Goal: Task Accomplishment & Management: Manage account settings

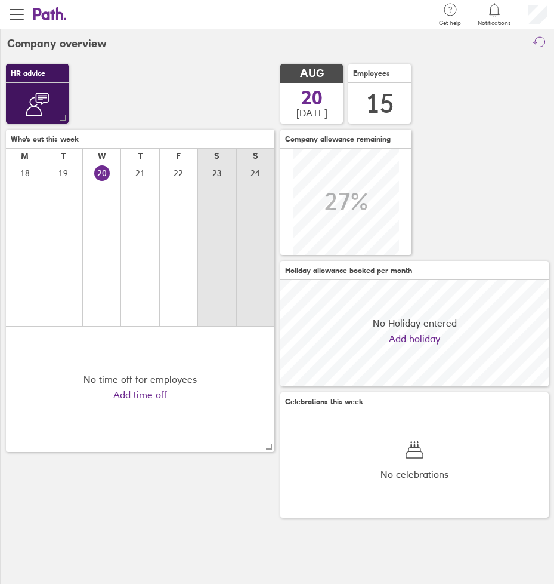
scroll to position [106, 269]
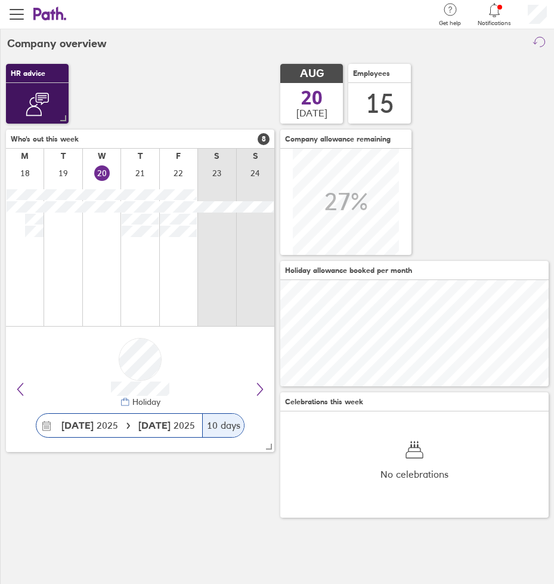
drag, startPoint x: 21, startPoint y: 19, endPoint x: 27, endPoint y: 164, distance: 145.1
click at [20, 15] on span "button" at bounding box center [17, 14] width 14 height 1
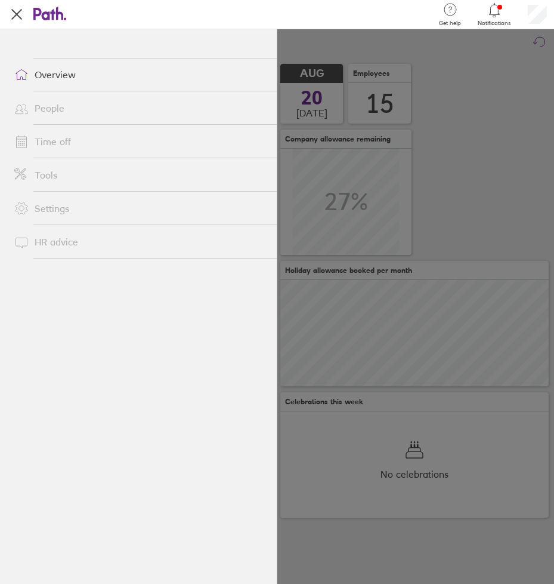
click at [69, 137] on link "Time off" at bounding box center [141, 142] width 272 height 24
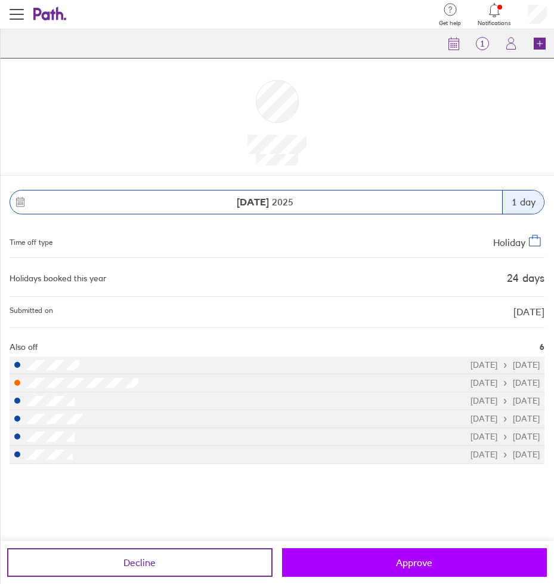
click at [389, 550] on button "Approve" at bounding box center [415, 562] width 266 height 29
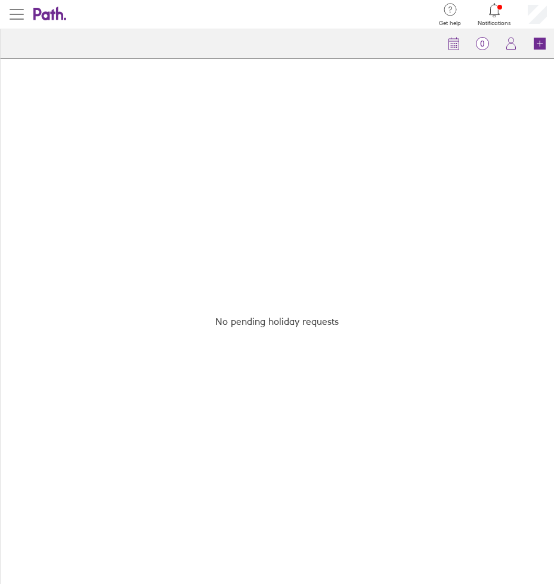
click at [9, 11] on button "button" at bounding box center [16, 14] width 33 height 29
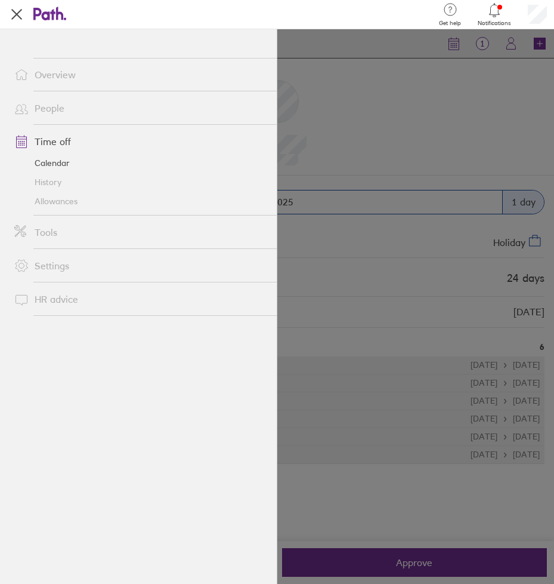
click at [47, 161] on link "Calendar" at bounding box center [141, 162] width 272 height 19
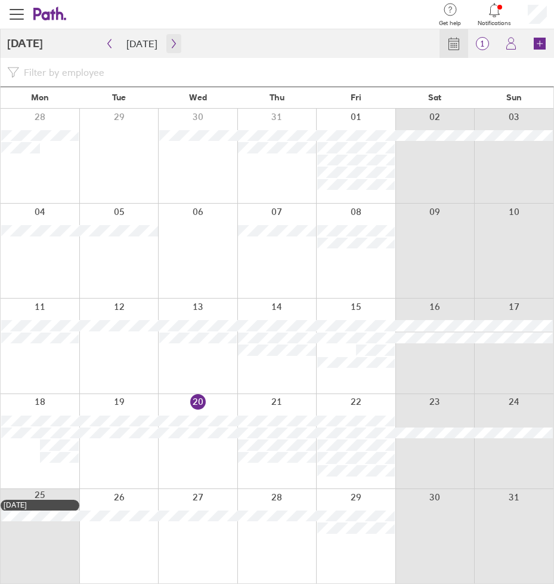
click at [169, 44] on icon "button" at bounding box center [173, 44] width 9 height 10
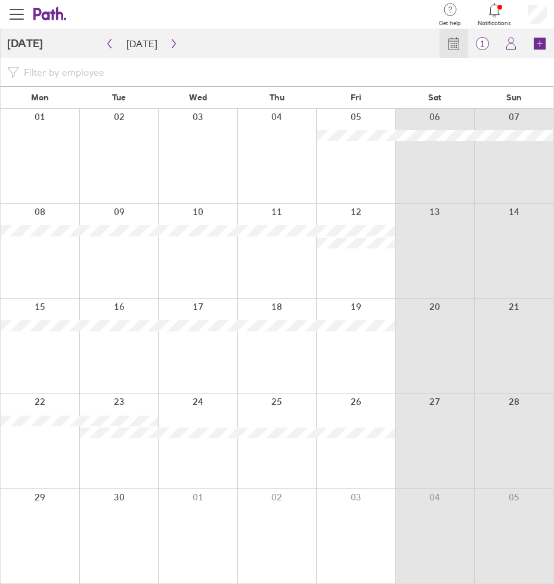
click at [199, 146] on div at bounding box center [197, 156] width 79 height 94
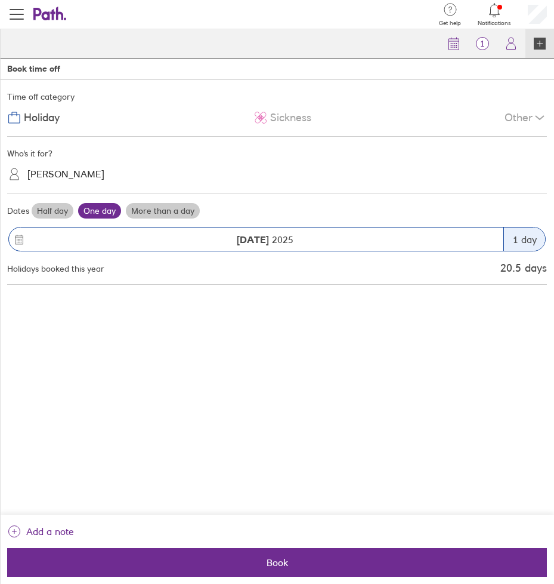
click at [179, 211] on label "More than a day" at bounding box center [163, 211] width 74 height 16
click at [0, 0] on input "More than a day" at bounding box center [0, 0] width 0 height 0
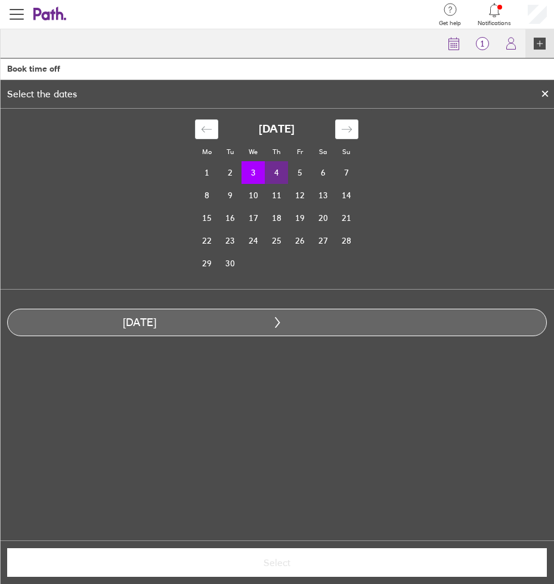
click at [280, 175] on td "4" at bounding box center [276, 172] width 23 height 23
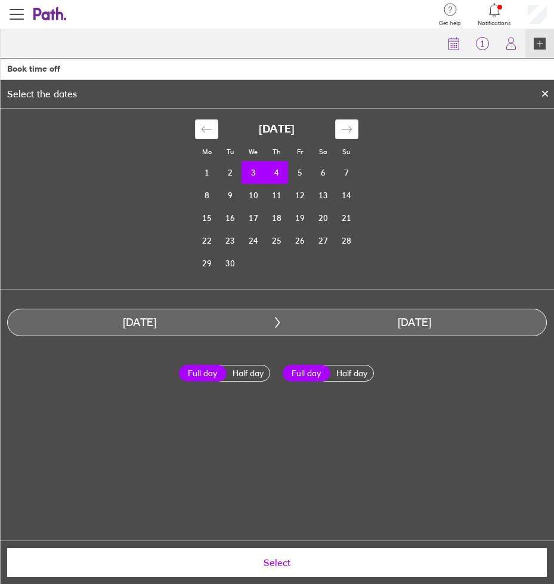
click at [284, 557] on span "Select" at bounding box center [277, 562] width 523 height 11
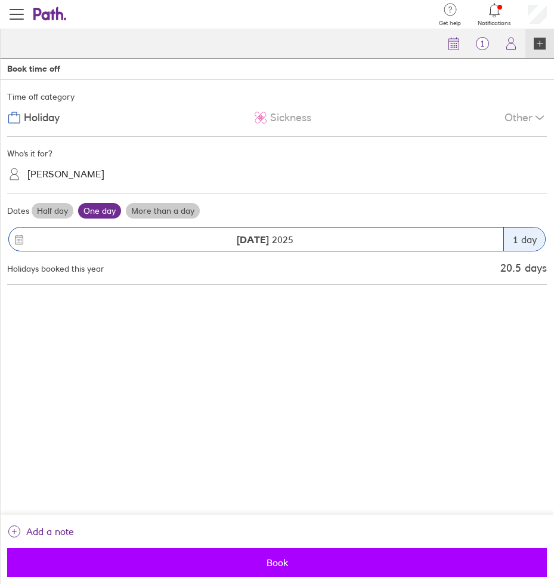
click at [279, 564] on span "Book" at bounding box center [277, 562] width 523 height 11
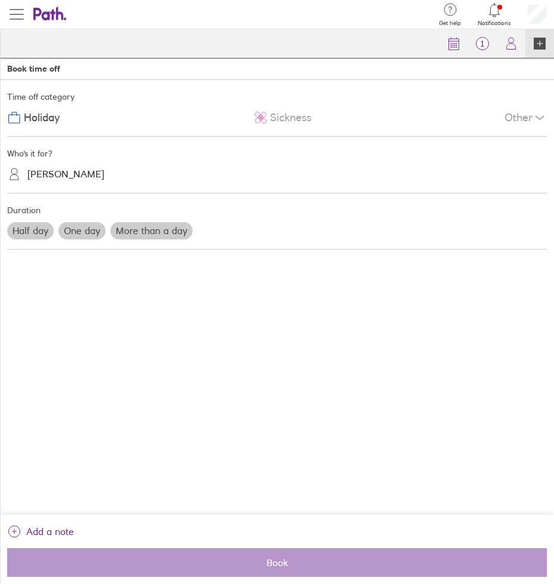
click at [23, 21] on button "button" at bounding box center [16, 14] width 33 height 29
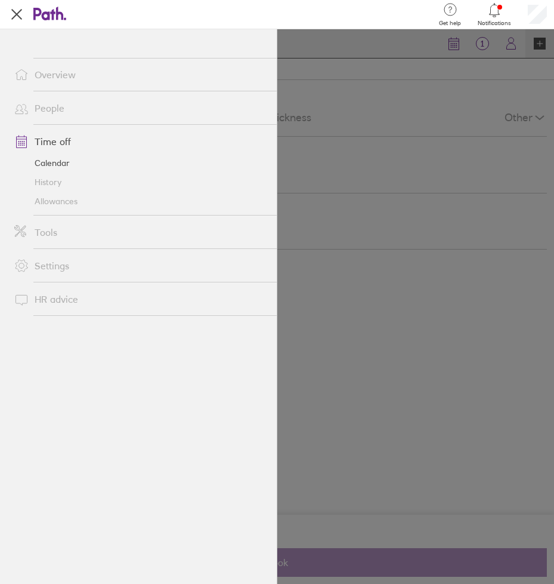
click at [60, 164] on link "Calendar" at bounding box center [141, 162] width 272 height 19
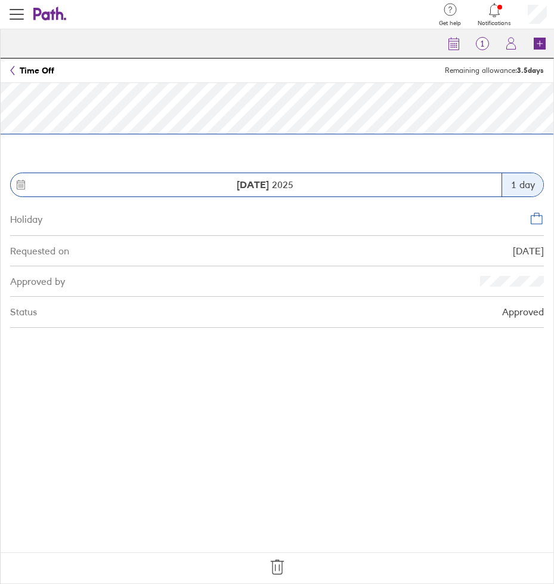
click at [277, 569] on icon at bounding box center [277, 566] width 19 height 19
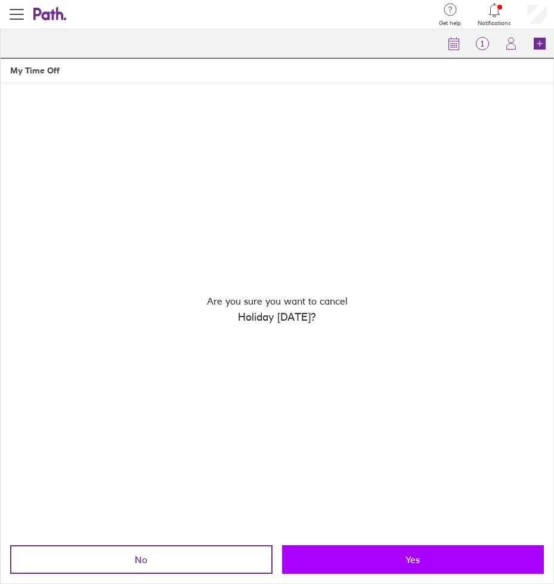
click at [397, 564] on button "Yes" at bounding box center [413, 559] width 263 height 29
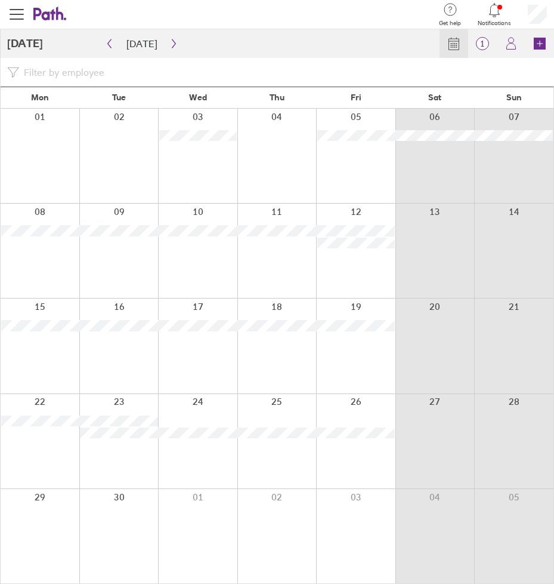
click at [218, 162] on div at bounding box center [197, 156] width 79 height 94
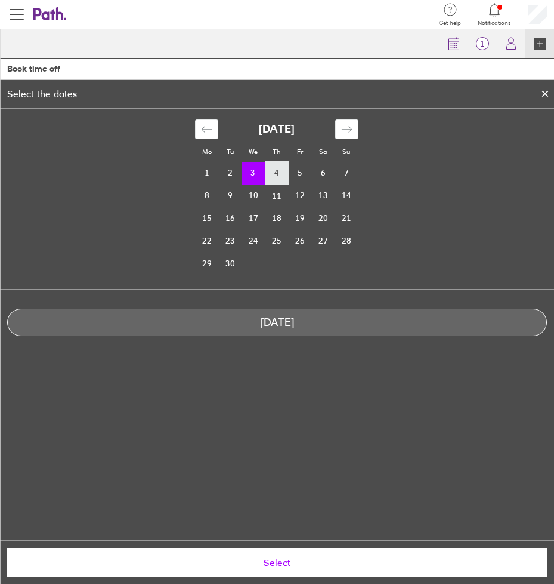
click at [279, 176] on td "4" at bounding box center [276, 173] width 23 height 23
click at [256, 173] on td "3" at bounding box center [253, 173] width 23 height 23
click at [275, 175] on td "4" at bounding box center [276, 173] width 23 height 23
click at [541, 97] on icon at bounding box center [545, 93] width 8 height 7
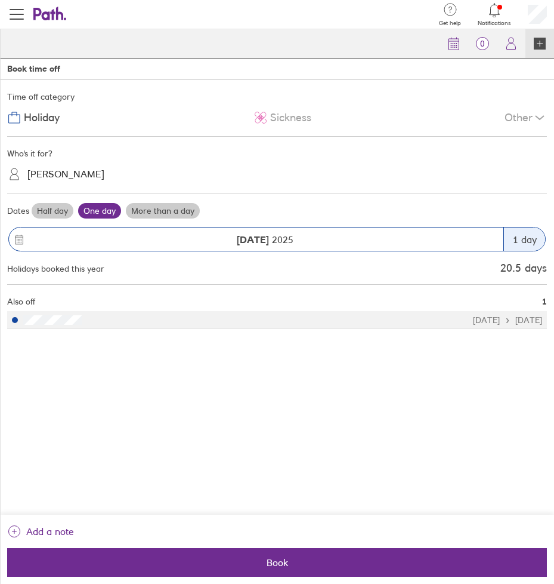
click at [164, 209] on label "More than a day" at bounding box center [163, 211] width 74 height 16
click at [0, 0] on input "More than a day" at bounding box center [0, 0] width 0 height 0
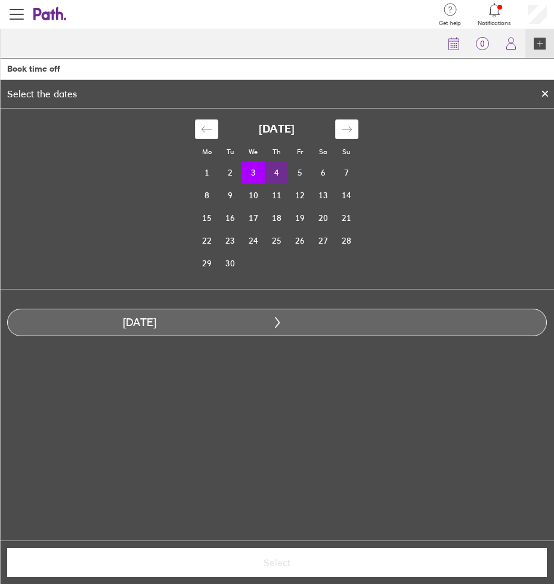
click at [280, 171] on td "4" at bounding box center [276, 172] width 23 height 23
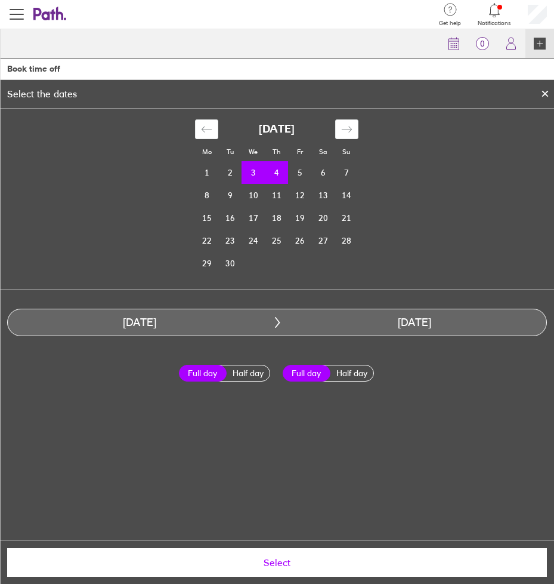
click at [292, 555] on button "Select" at bounding box center [277, 562] width 540 height 29
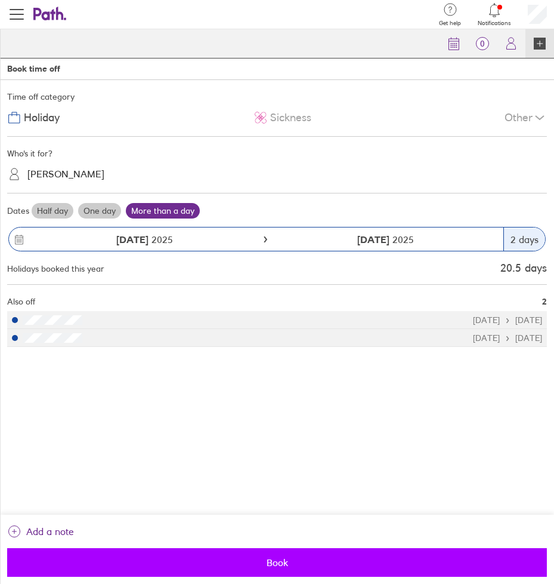
click at [282, 565] on span "Book" at bounding box center [277, 562] width 523 height 11
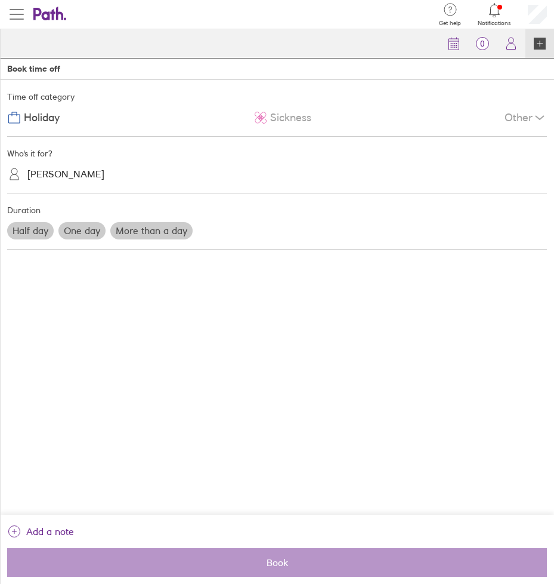
click at [23, 17] on span "button" at bounding box center [17, 14] width 14 height 14
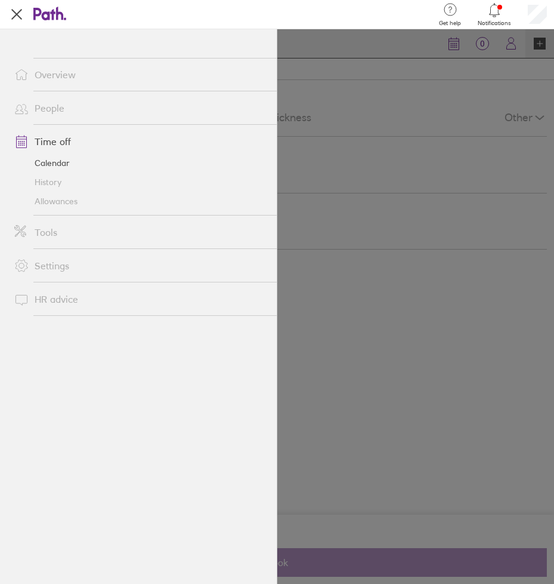
click at [47, 161] on link "Calendar" at bounding box center [141, 162] width 272 height 19
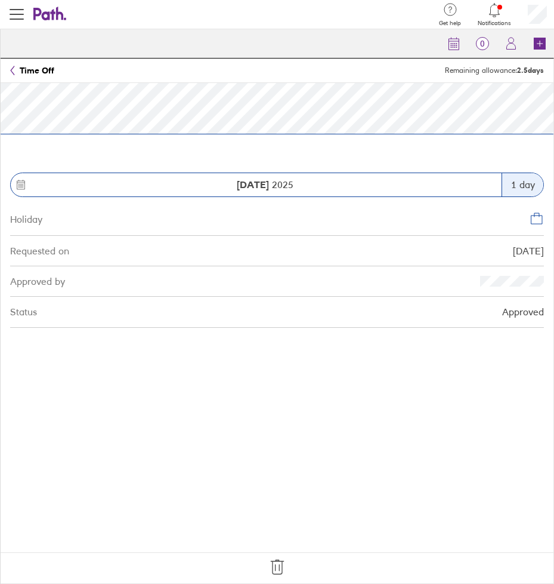
click at [276, 569] on icon at bounding box center [277, 566] width 19 height 19
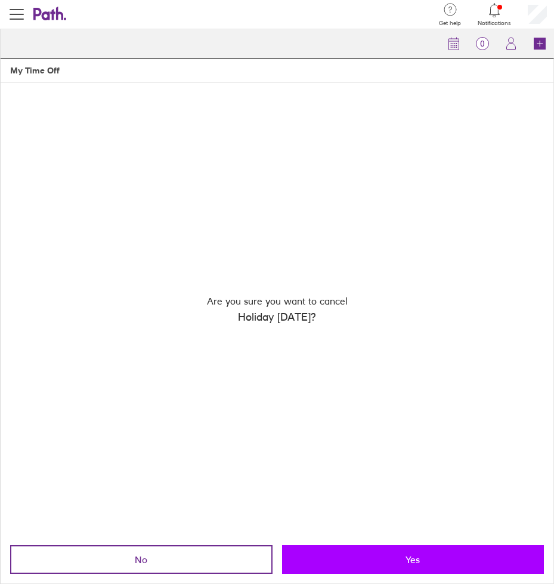
click at [366, 565] on button "Yes" at bounding box center [413, 559] width 263 height 29
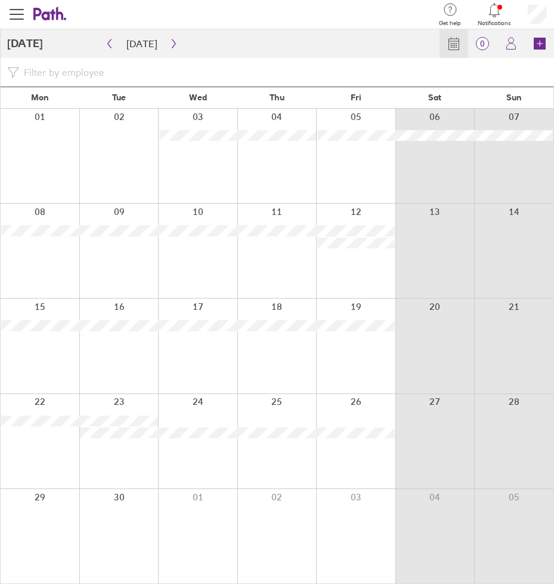
click at [313, 47] on div "Calendar 0 Requests My holidays Book" at bounding box center [280, 43] width 547 height 29
click at [17, 21] on button "button" at bounding box center [16, 14] width 33 height 29
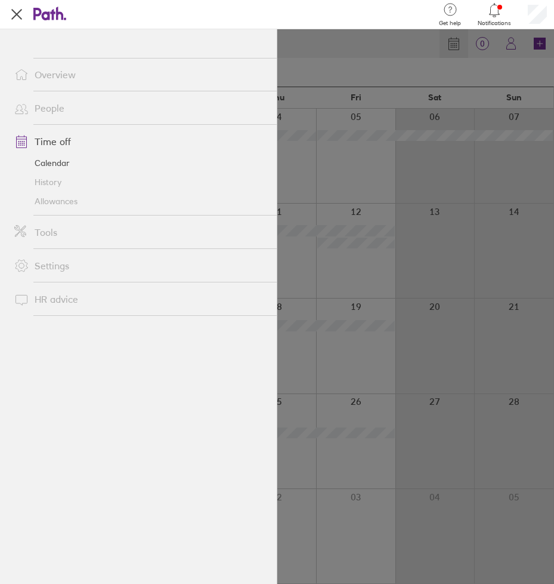
click at [368, 51] on div at bounding box center [277, 306] width 554 height 554
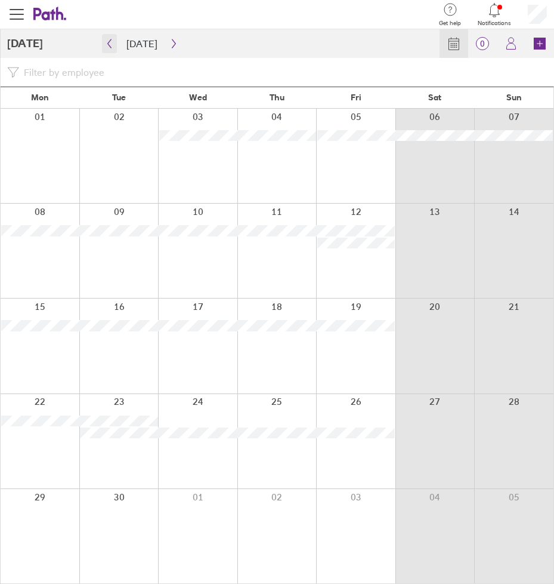
click at [112, 40] on icon "button" at bounding box center [109, 44] width 9 height 10
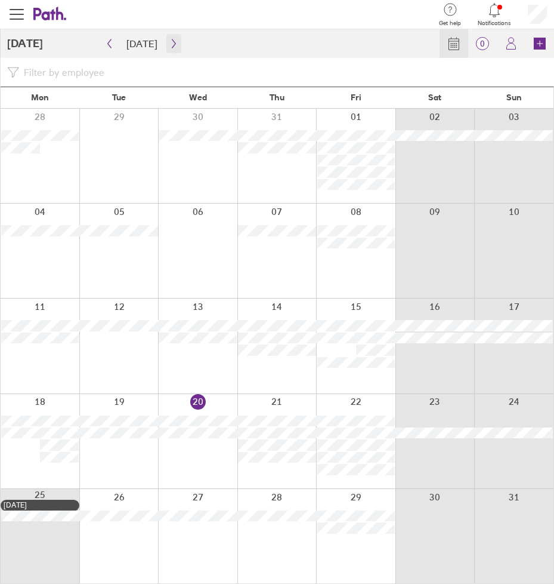
click at [169, 46] on icon "button" at bounding box center [173, 44] width 9 height 10
